Goal: Feedback & Contribution: Leave review/rating

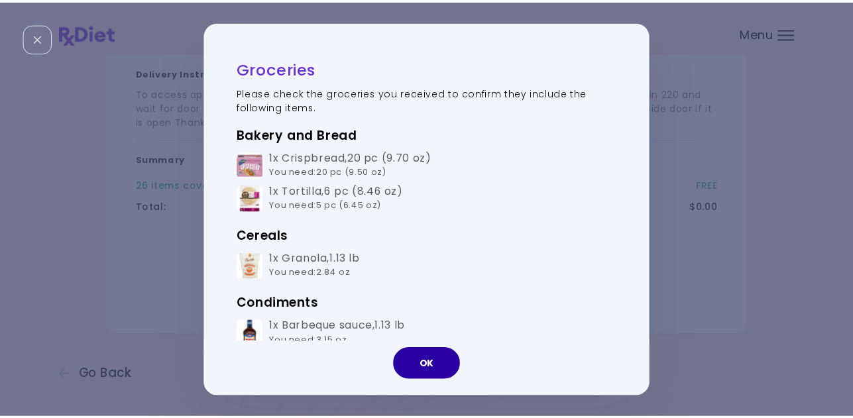
scroll to position [331, 0]
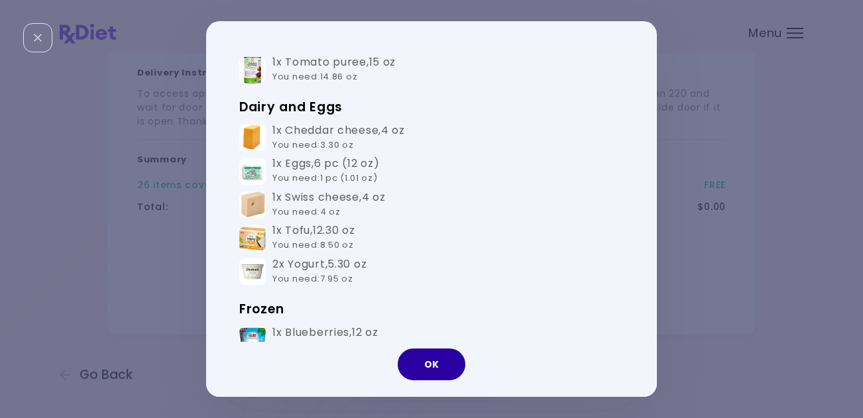
click at [431, 371] on button "OK" at bounding box center [432, 365] width 68 height 32
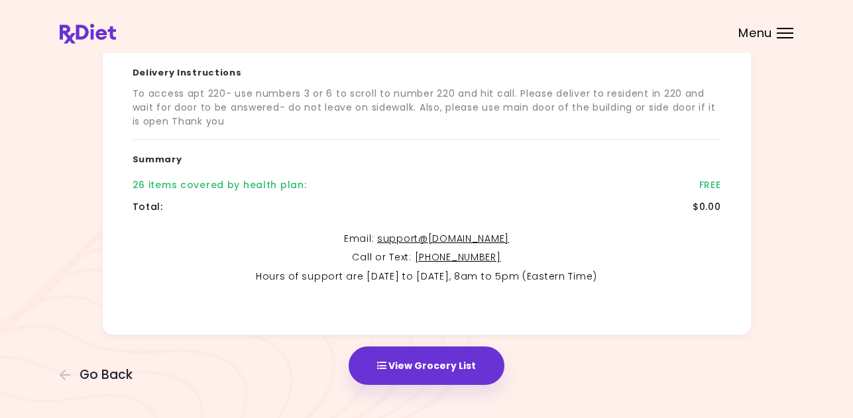
click at [753, 32] on span "Menu" at bounding box center [755, 33] width 34 height 12
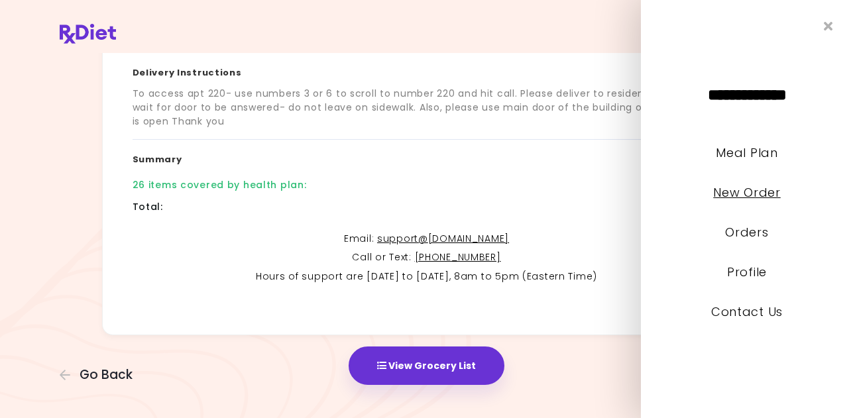
click at [732, 189] on link "New Order" at bounding box center [746, 192] width 67 height 17
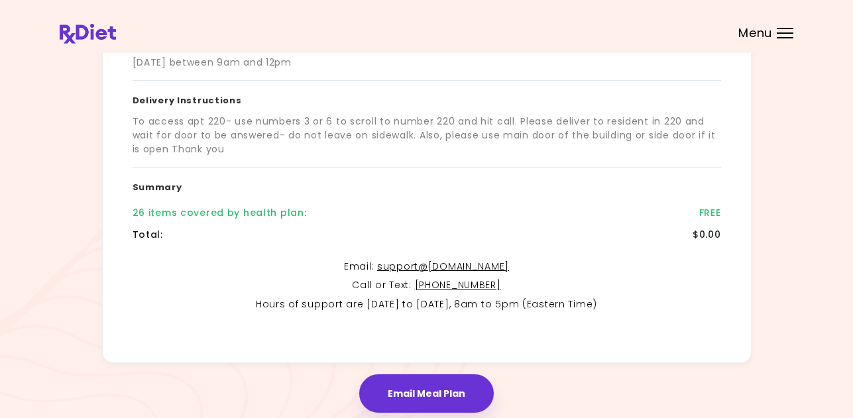
scroll to position [316, 0]
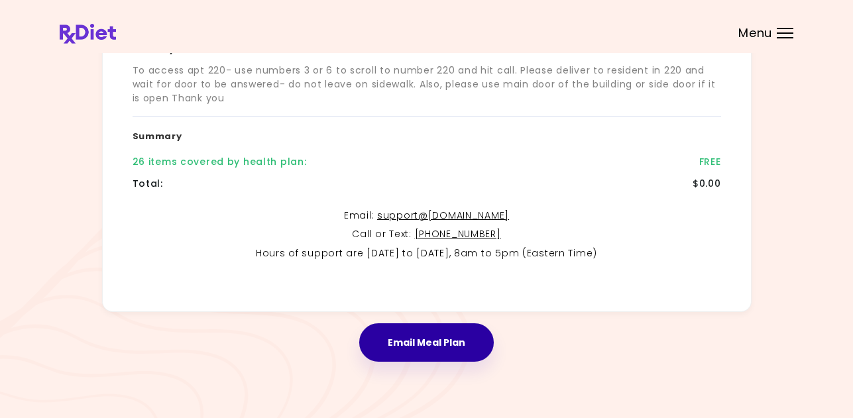
click at [426, 345] on button "Email Meal Plan" at bounding box center [426, 342] width 135 height 38
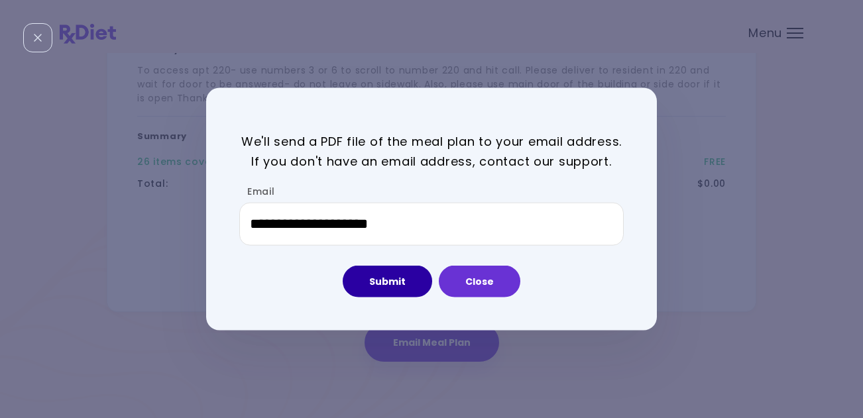
click at [391, 283] on button "Submit" at bounding box center [387, 282] width 89 height 32
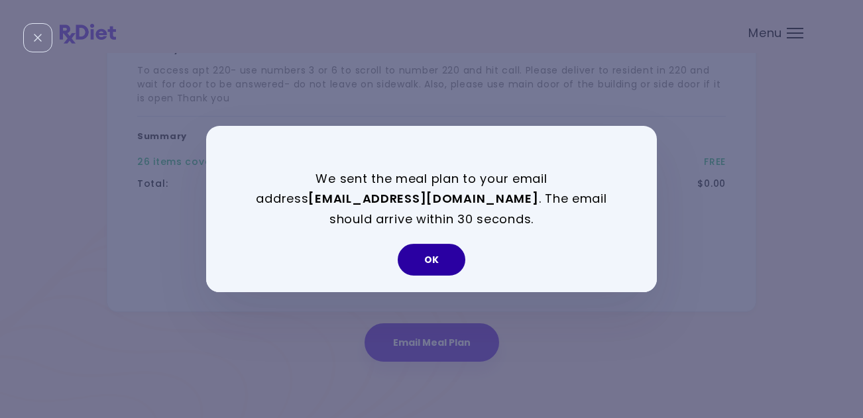
click at [434, 263] on button "OK" at bounding box center [432, 260] width 68 height 32
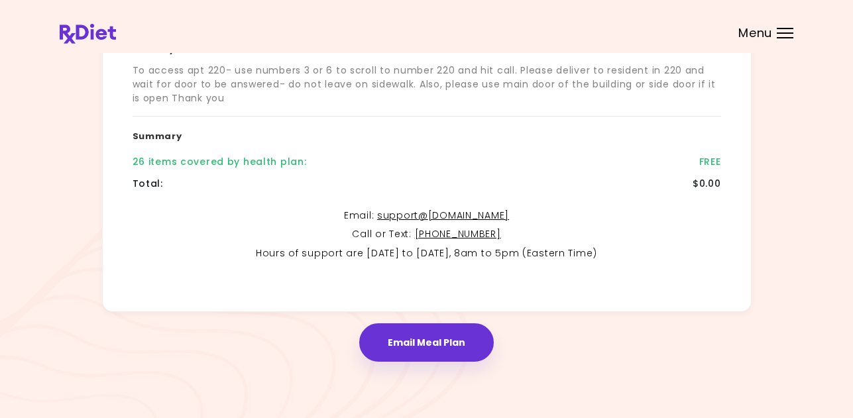
click at [758, 34] on span "Menu" at bounding box center [755, 33] width 34 height 12
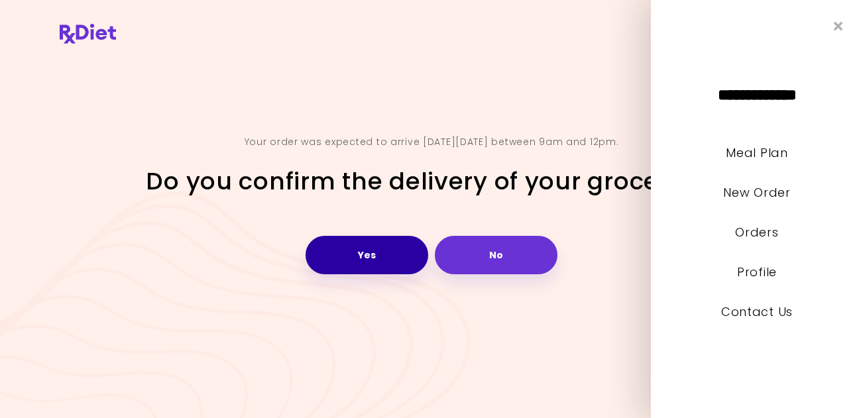
click at [375, 250] on button "Yes" at bounding box center [367, 255] width 123 height 38
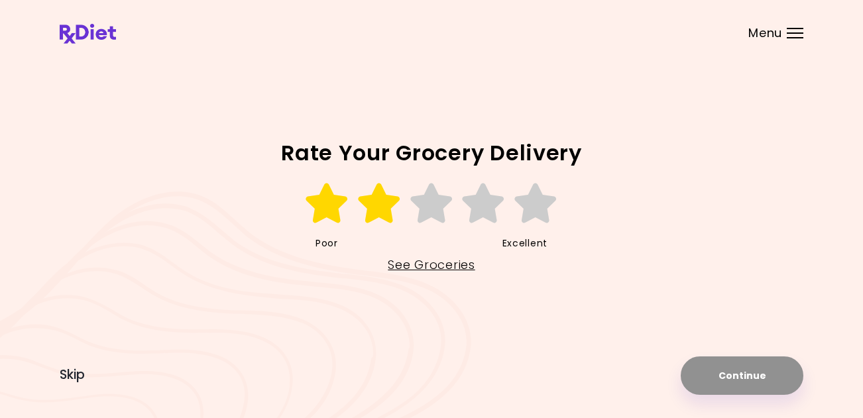
click at [381, 205] on icon at bounding box center [380, 204] width 46 height 40
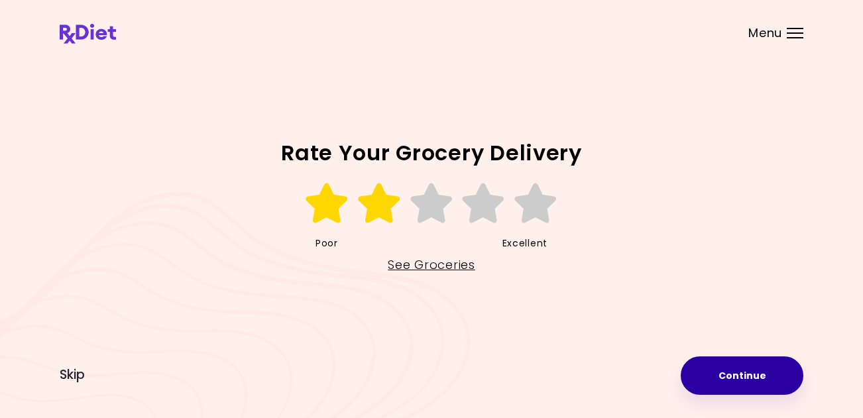
click at [748, 375] on button "Continue" at bounding box center [742, 376] width 123 height 38
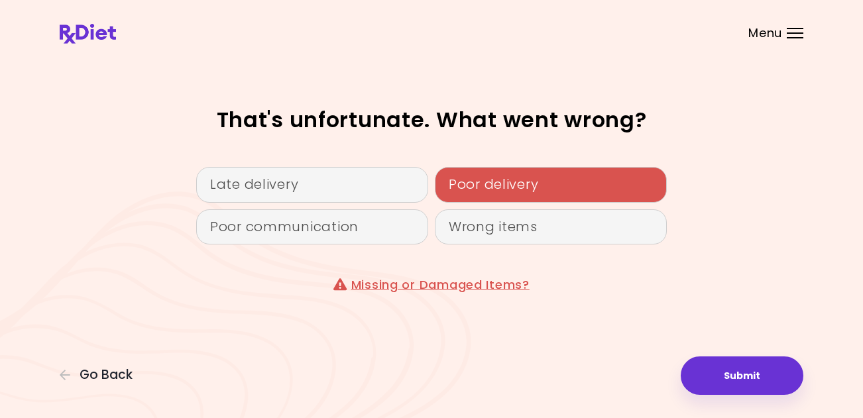
click at [498, 190] on div "Poor delivery" at bounding box center [551, 185] width 232 height 36
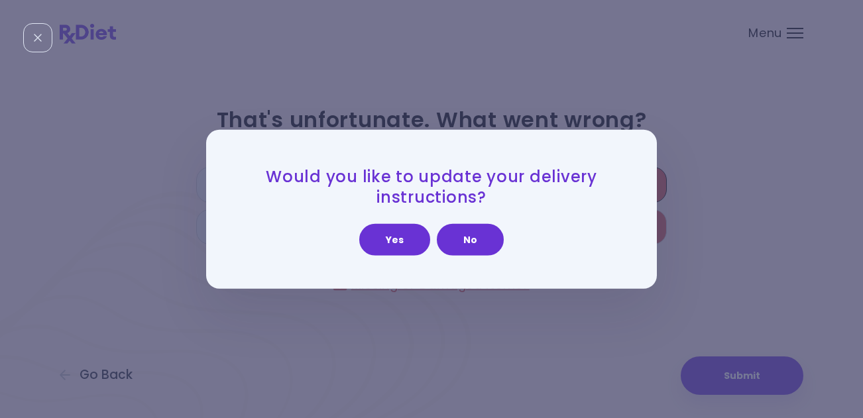
click at [461, 239] on button "No" at bounding box center [470, 240] width 67 height 32
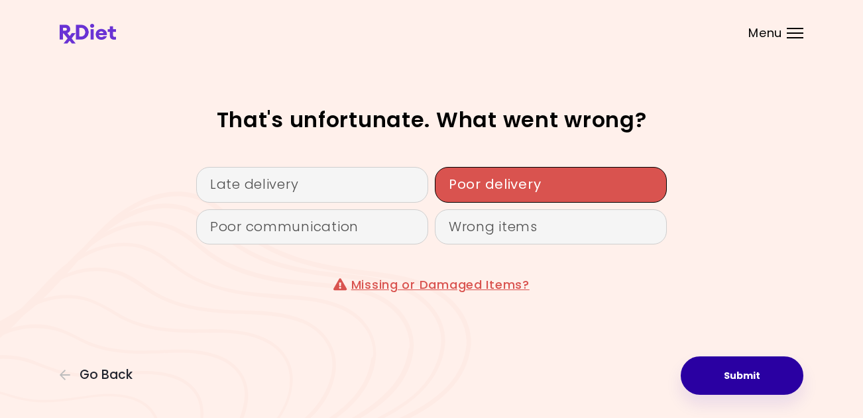
click at [738, 383] on button "Submit" at bounding box center [742, 376] width 123 height 38
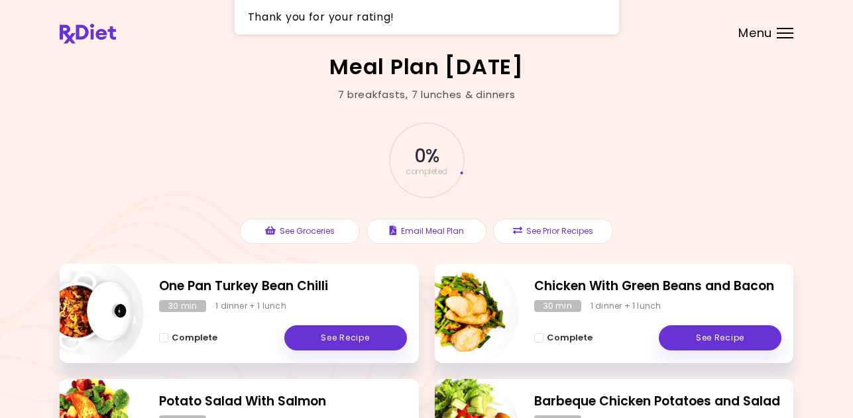
click at [756, 35] on span "Menu" at bounding box center [755, 33] width 34 height 12
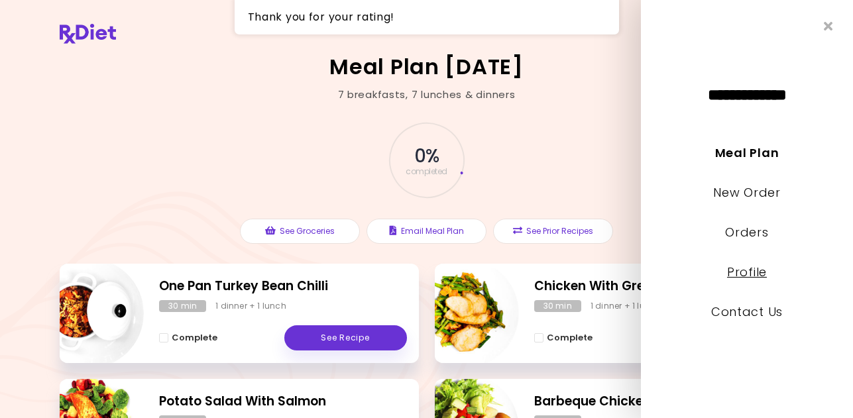
click at [748, 274] on link "Profile" at bounding box center [747, 272] width 40 height 17
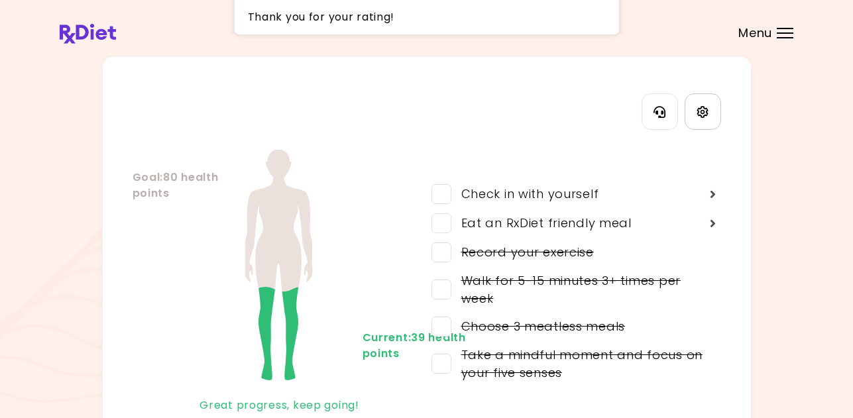
click at [702, 113] on icon "Settings" at bounding box center [702, 111] width 11 height 11
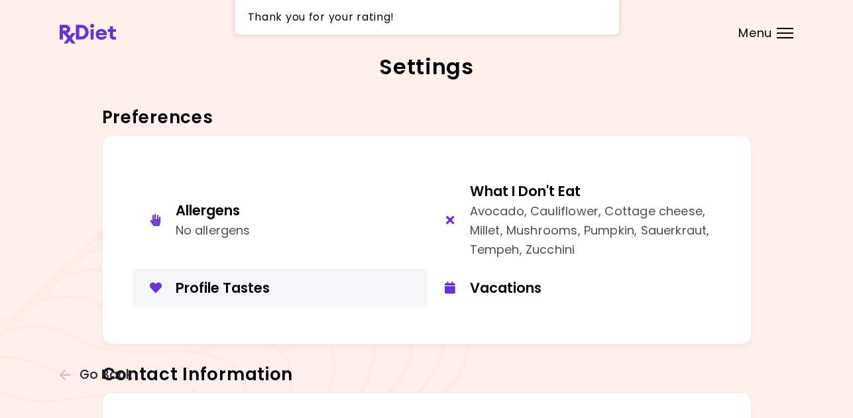
click at [231, 286] on div "Profile Tastes" at bounding box center [296, 288] width 241 height 18
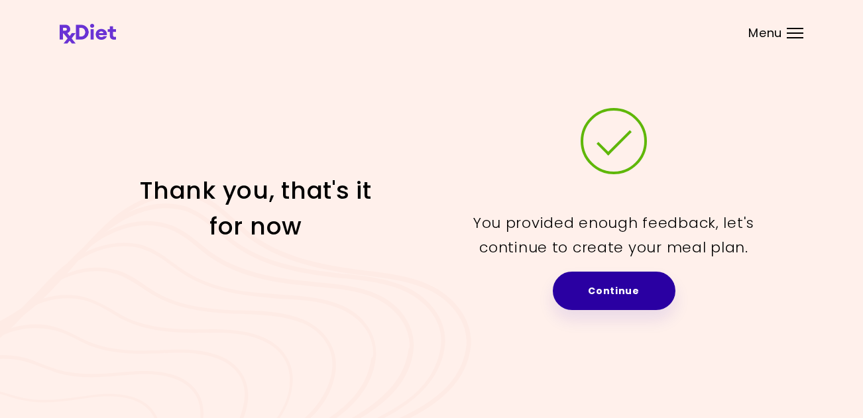
click at [593, 287] on link "Continue" at bounding box center [614, 291] width 123 height 38
